Goal: Task Accomplishment & Management: Use online tool/utility

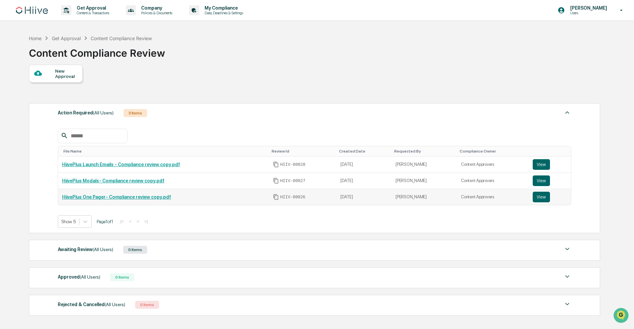
click at [154, 194] on td "HiivePlus One Pager- Compliance review copy.pdf" at bounding box center [163, 197] width 211 height 16
click at [156, 196] on link "HiivePlus One Pager- Compliance review copy.pdf" at bounding box center [116, 197] width 109 height 5
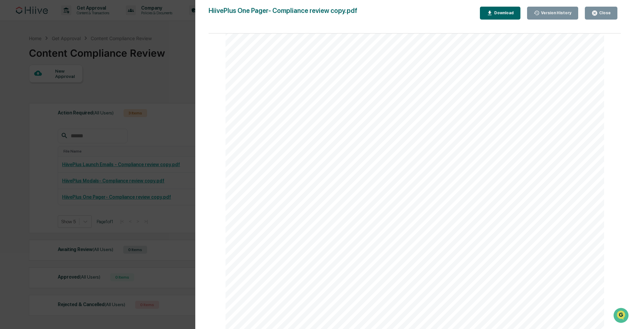
scroll to position [188, 0]
click at [595, 9] on button "Close" at bounding box center [601, 13] width 33 height 13
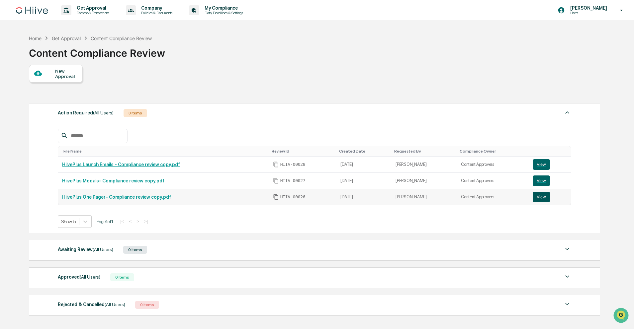
click at [545, 199] on button "View" at bounding box center [541, 197] width 17 height 11
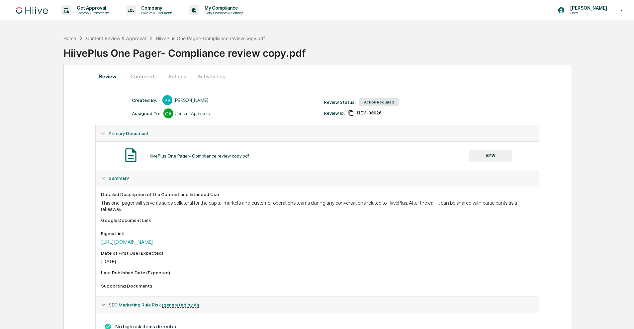
drag, startPoint x: 166, startPoint y: 75, endPoint x: 171, endPoint y: 75, distance: 4.3
click at [167, 75] on button "Actions" at bounding box center [177, 76] width 30 height 16
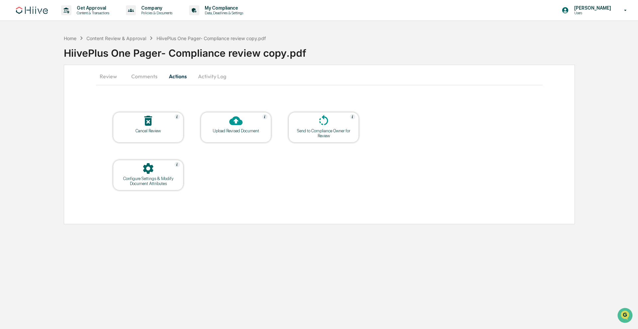
click at [330, 130] on div "Send to Compliance Owner for Review" at bounding box center [324, 134] width 60 height 10
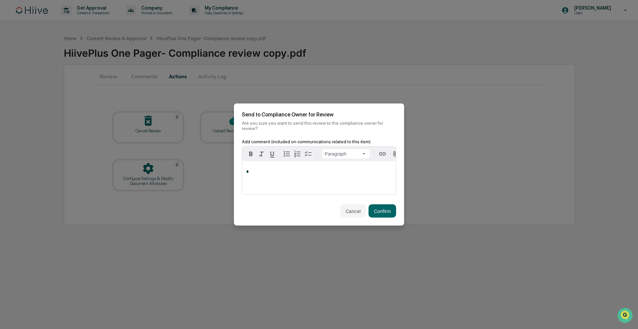
click at [354, 213] on button "Cancel" at bounding box center [353, 211] width 26 height 13
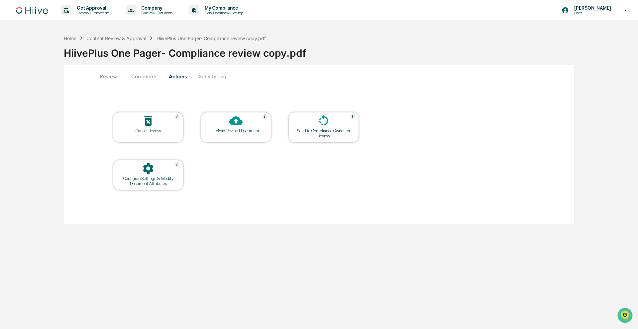
click at [331, 123] on div at bounding box center [323, 121] width 66 height 14
click at [321, 124] on icon at bounding box center [323, 120] width 9 height 11
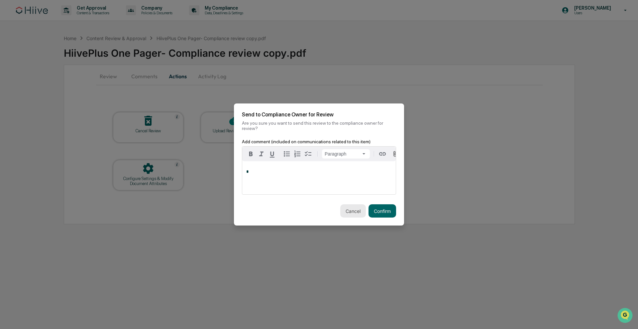
click at [355, 211] on button "Cancel" at bounding box center [353, 211] width 26 height 13
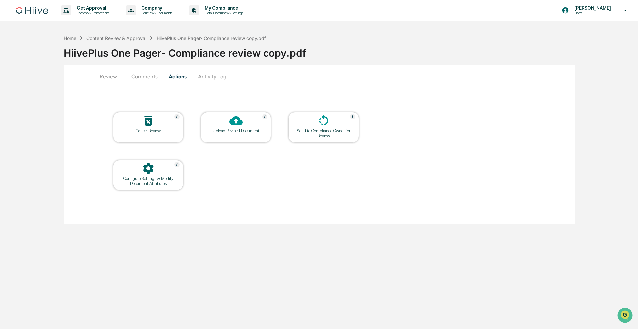
click at [107, 77] on button "Review" at bounding box center [111, 76] width 30 height 16
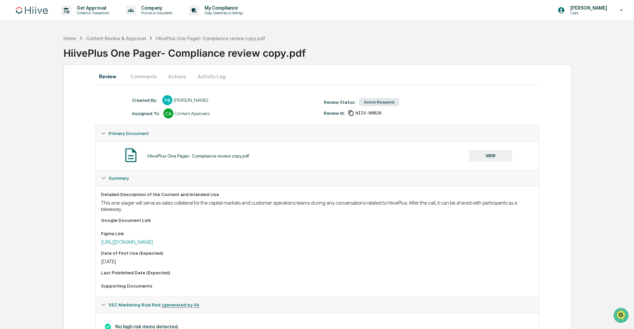
click at [114, 35] on div "Home Content Review & Approval HiivePlus One Pager- Compliance review copy.pdf" at bounding box center [164, 38] width 202 height 7
click at [117, 39] on div "Content Review & Approval" at bounding box center [116, 39] width 60 height 6
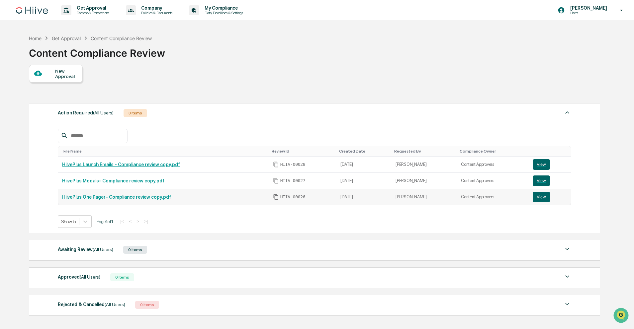
click at [154, 197] on link "HiivePlus One Pager- Compliance review copy.pdf" at bounding box center [116, 197] width 109 height 5
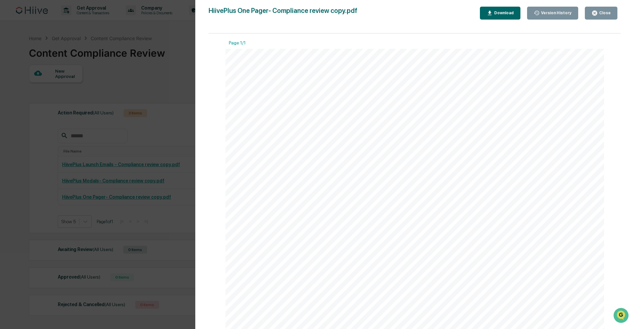
click at [600, 11] on div "Close" at bounding box center [604, 13] width 13 height 5
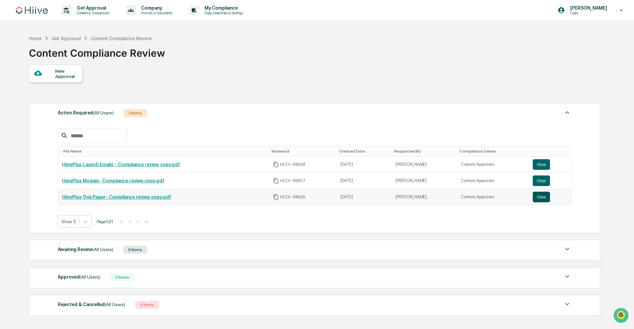
click at [543, 196] on button "View" at bounding box center [541, 197] width 17 height 11
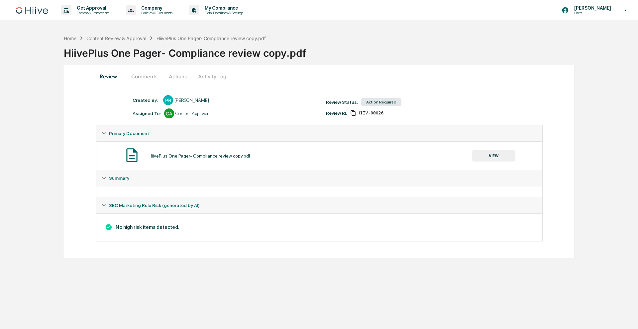
click at [147, 81] on button "Comments" at bounding box center [144, 76] width 37 height 16
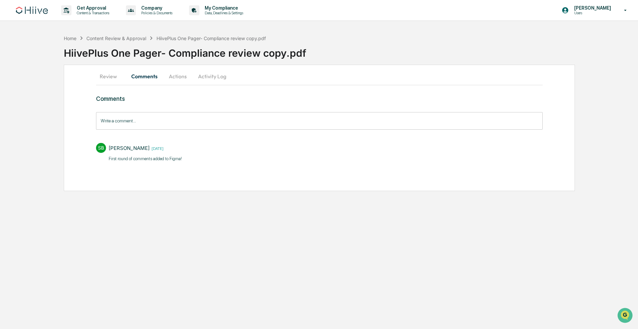
click at [186, 76] on button "Actions" at bounding box center [178, 76] width 30 height 16
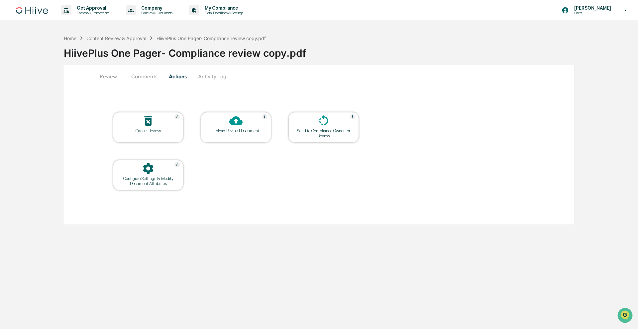
click at [243, 126] on div at bounding box center [236, 121] width 66 height 14
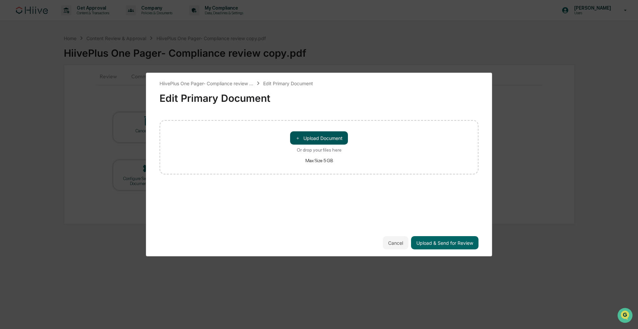
click at [335, 142] on button "＋ Upload Document" at bounding box center [319, 138] width 58 height 13
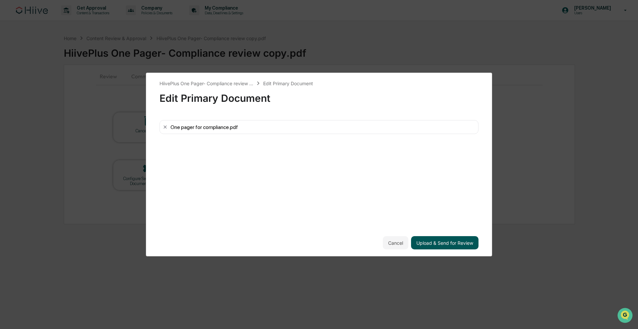
click at [438, 245] on button "Upload & Send for Review" at bounding box center [444, 242] width 67 height 13
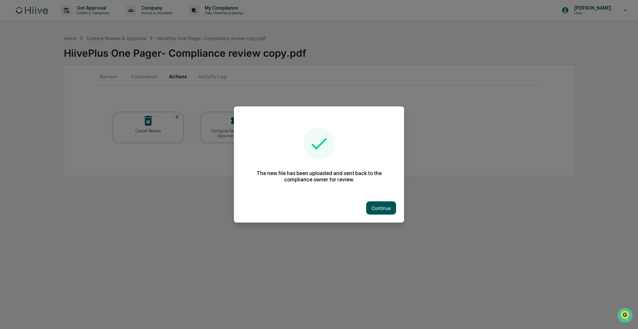
click at [381, 213] on button "Continue" at bounding box center [381, 208] width 30 height 13
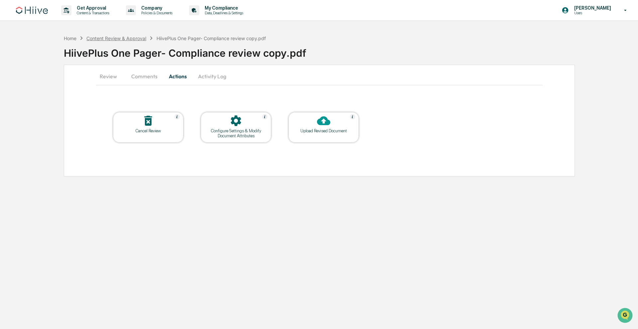
click at [139, 37] on div "Content Review & Approval" at bounding box center [116, 39] width 60 height 6
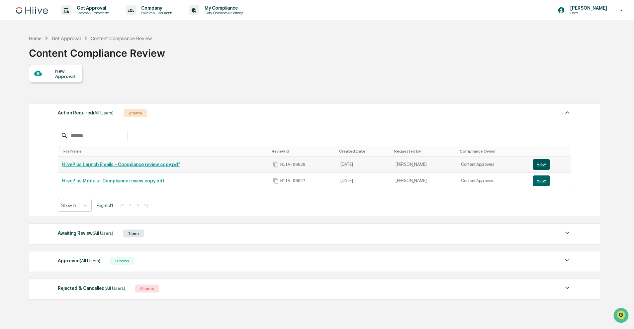
click at [545, 163] on button "View" at bounding box center [541, 164] width 17 height 11
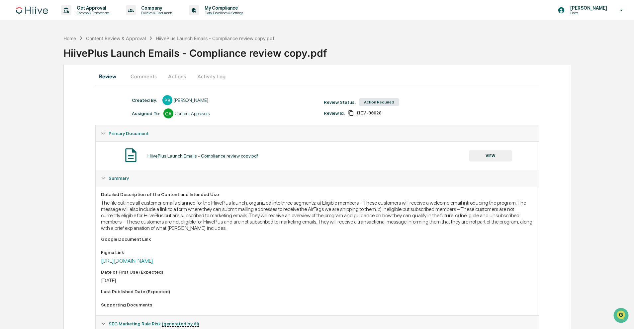
click at [172, 76] on button "Actions" at bounding box center [177, 76] width 30 height 16
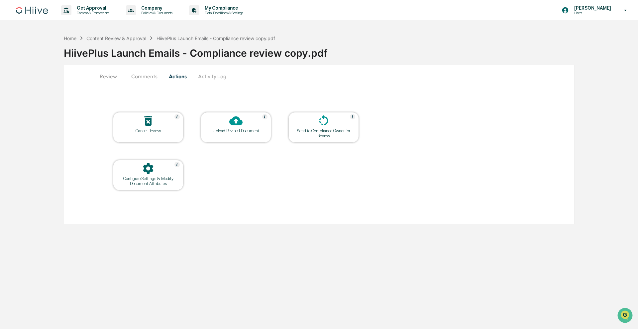
click at [251, 121] on div at bounding box center [236, 121] width 66 height 14
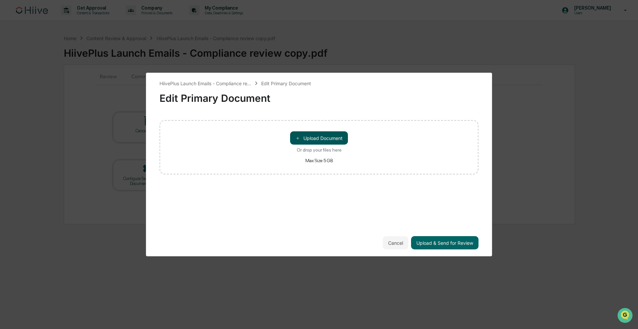
click at [321, 141] on button "＋ Upload Document" at bounding box center [319, 138] width 58 height 13
click at [335, 139] on button "＋ Upload Document" at bounding box center [319, 138] width 58 height 13
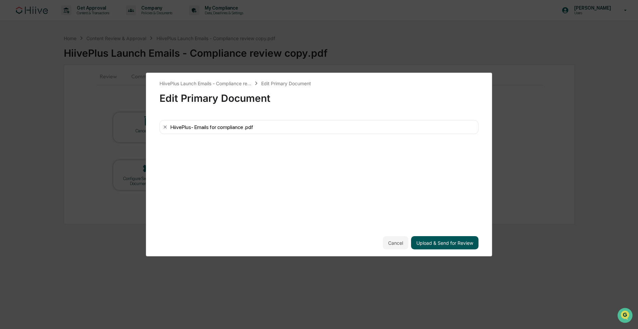
click at [442, 246] on button "Upload & Send for Review" at bounding box center [444, 242] width 67 height 13
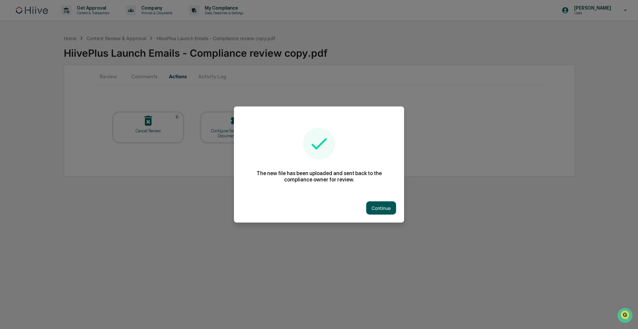
click at [391, 211] on button "Continue" at bounding box center [381, 208] width 30 height 13
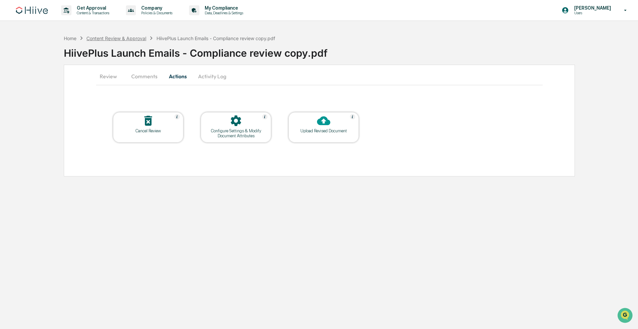
click at [88, 37] on div "Content Review & Approval" at bounding box center [116, 39] width 60 height 6
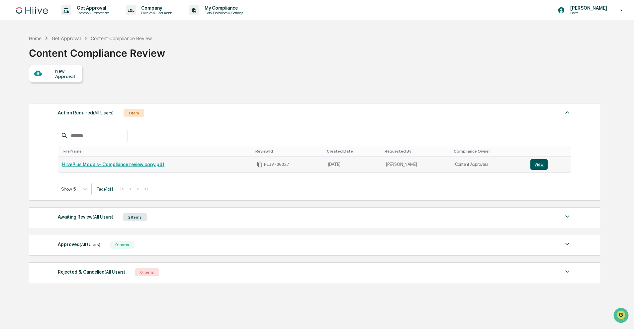
click at [536, 163] on button "View" at bounding box center [538, 164] width 17 height 11
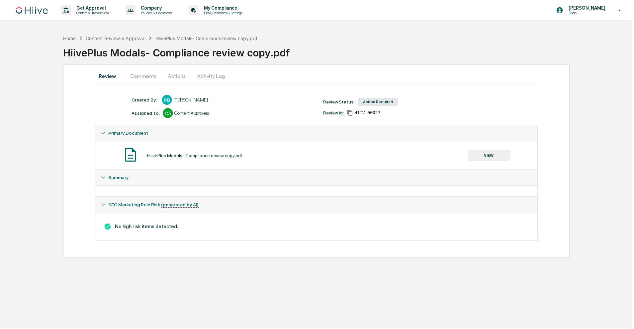
click at [179, 76] on button "Actions" at bounding box center [177, 76] width 30 height 16
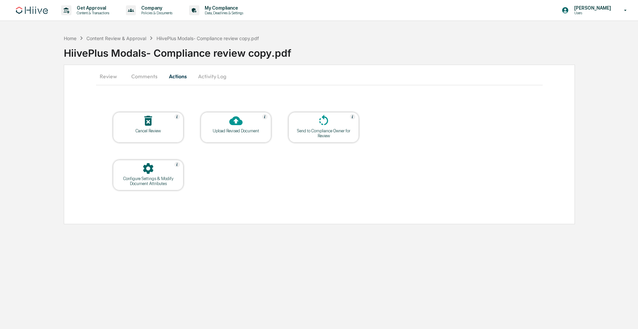
click at [251, 122] on div at bounding box center [236, 121] width 66 height 14
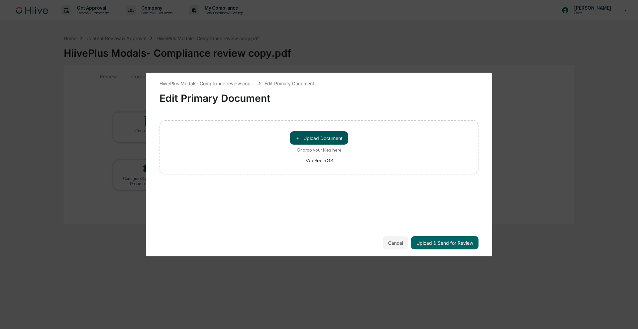
click at [328, 137] on button "＋ Upload Document" at bounding box center [319, 138] width 58 height 13
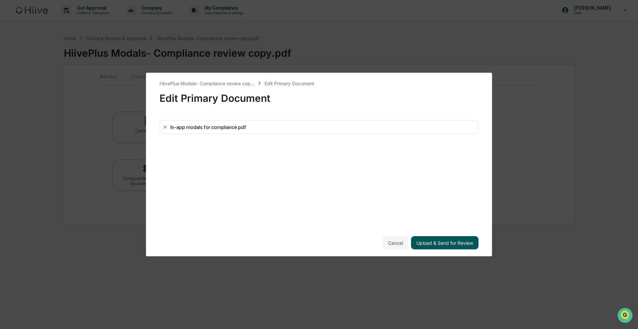
click at [463, 245] on button "Upload & Send for Review" at bounding box center [444, 242] width 67 height 13
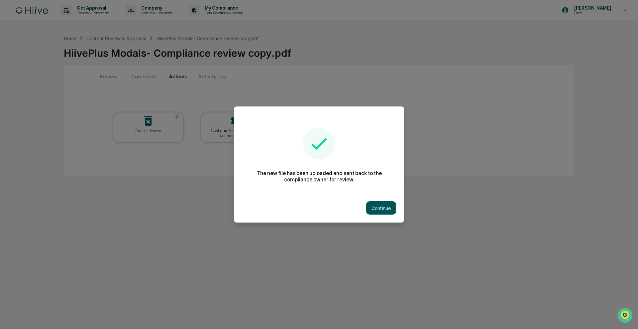
click at [380, 207] on button "Continue" at bounding box center [381, 208] width 30 height 13
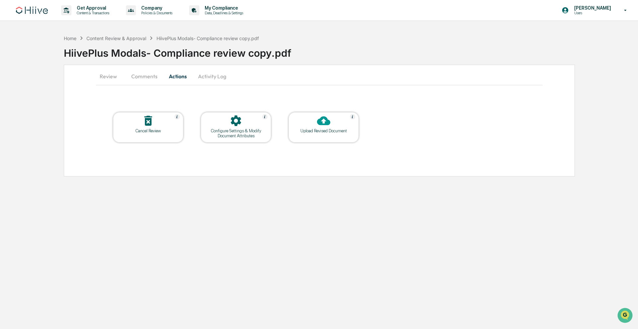
click at [115, 75] on button "Review" at bounding box center [111, 76] width 30 height 16
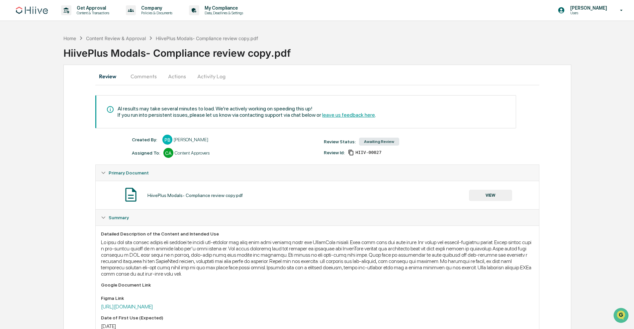
click at [105, 41] on div "Home Content Review & Approval HiivePlus Modals- Compliance review copy.pdf" at bounding box center [160, 38] width 195 height 7
click at [105, 40] on div "Content Review & Approval" at bounding box center [116, 39] width 60 height 6
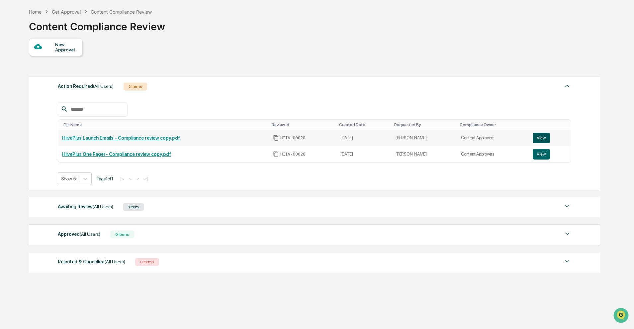
click at [544, 139] on button "View" at bounding box center [541, 138] width 17 height 11
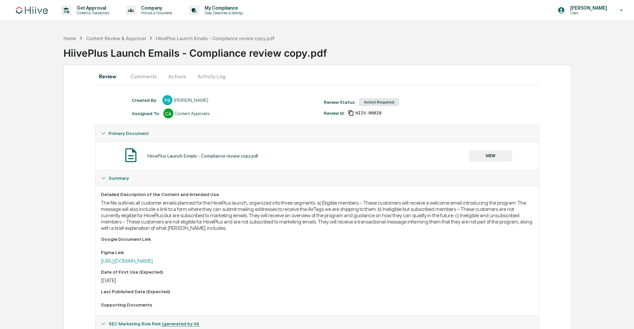
click at [177, 77] on button "Actions" at bounding box center [177, 76] width 30 height 16
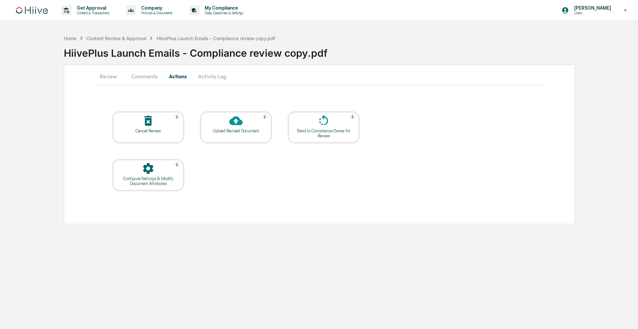
click at [245, 123] on div at bounding box center [236, 121] width 66 height 14
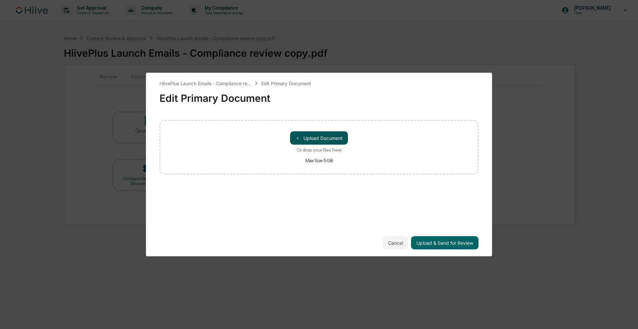
click at [345, 141] on button "＋ Upload Document" at bounding box center [319, 138] width 58 height 13
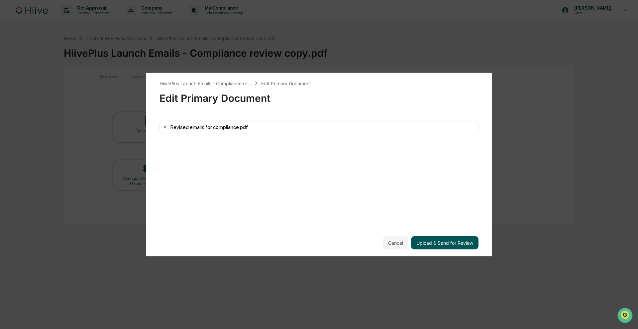
click at [433, 246] on button "Upload & Send for Review" at bounding box center [444, 242] width 67 height 13
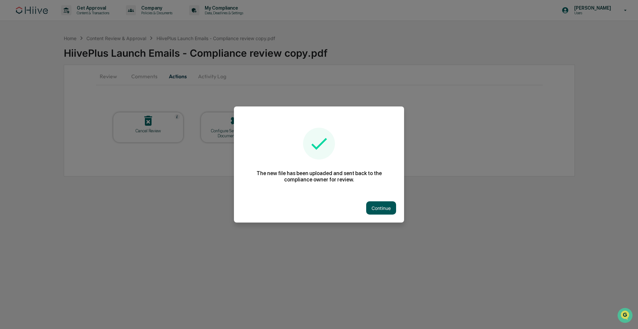
click at [386, 207] on button "Continue" at bounding box center [381, 208] width 30 height 13
click at [386, 207] on div "Get Approval Content & Transactions Company Policies & Documents My Compliance …" at bounding box center [319, 164] width 638 height 329
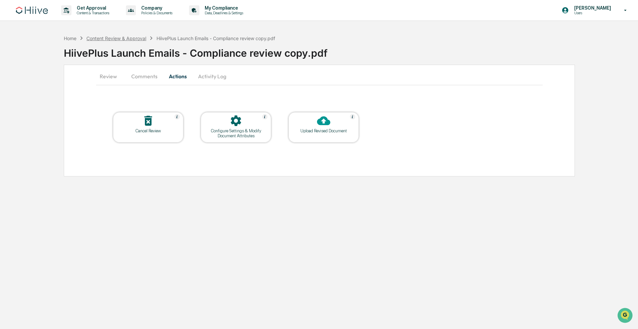
click at [131, 38] on div "Content Review & Approval" at bounding box center [116, 39] width 60 height 6
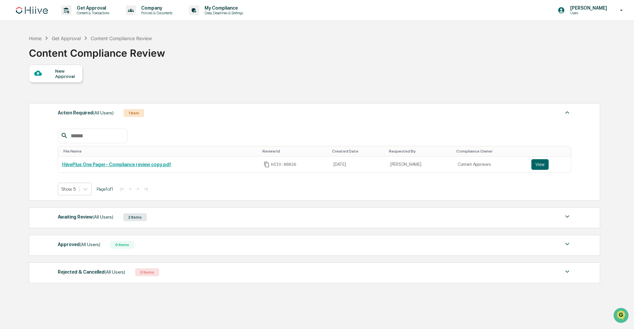
click at [186, 222] on div "Awaiting Review (All Users) 2 Items" at bounding box center [315, 217] width 514 height 9
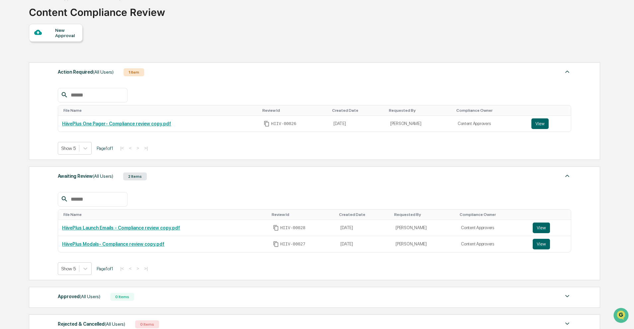
scroll to position [30, 0]
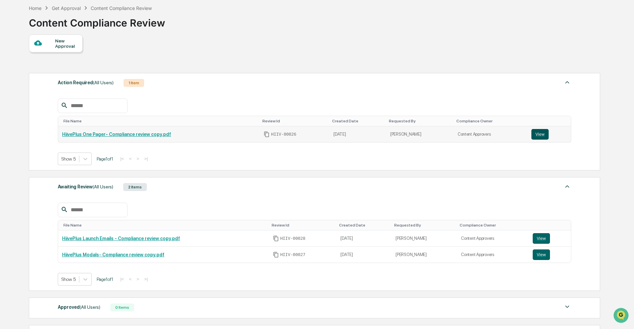
click at [546, 134] on button "View" at bounding box center [539, 134] width 17 height 11
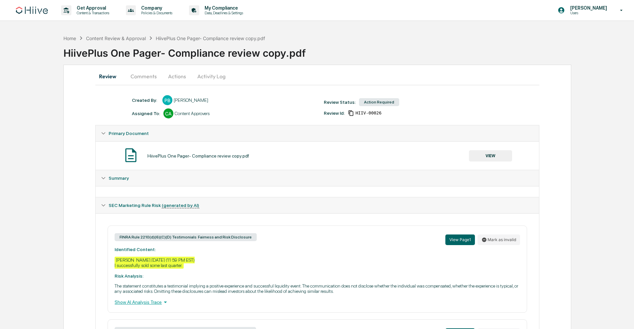
click at [171, 78] on button "Actions" at bounding box center [177, 76] width 30 height 16
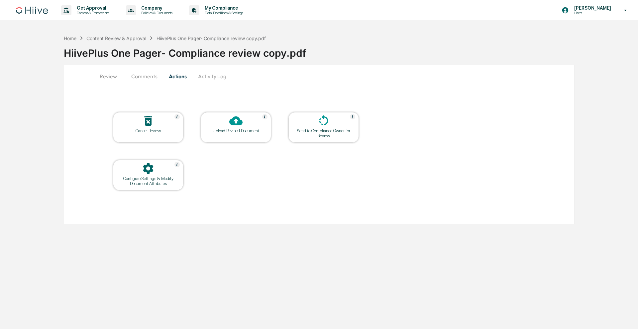
click at [244, 119] on div at bounding box center [236, 121] width 66 height 14
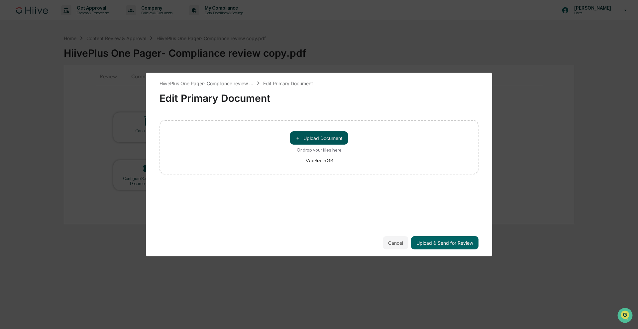
click at [328, 143] on button "＋ Upload Document" at bounding box center [319, 138] width 58 height 13
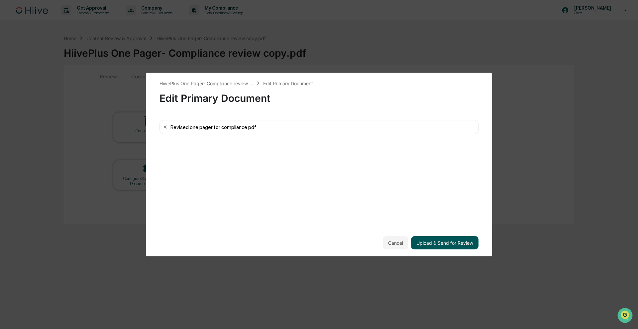
click at [452, 248] on button "Upload & Send for Review" at bounding box center [444, 242] width 67 height 13
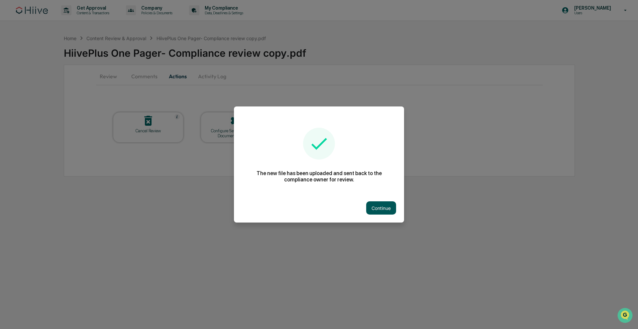
click at [390, 206] on button "Continue" at bounding box center [381, 208] width 30 height 13
